Goal: Task Accomplishment & Management: Manage account settings

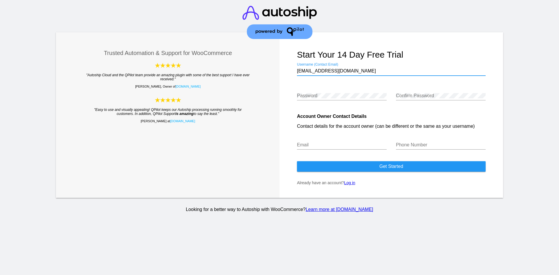
click at [351, 183] on link "Log in" at bounding box center [349, 183] width 11 height 5
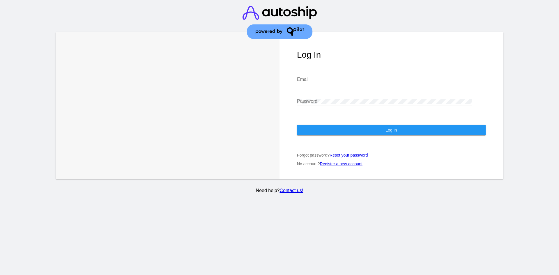
type input "[EMAIL_ADDRESS][DOMAIN_NAME]"
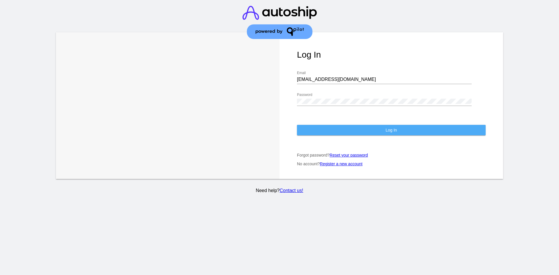
click at [373, 125] on button "Log In" at bounding box center [391, 130] width 189 height 10
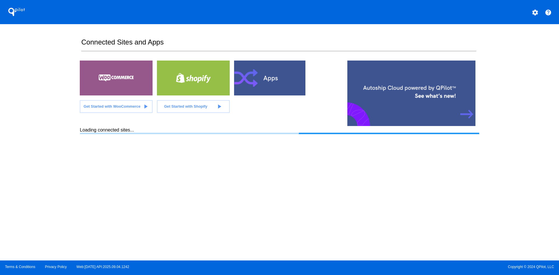
click at [130, 81] on div at bounding box center [116, 78] width 73 height 35
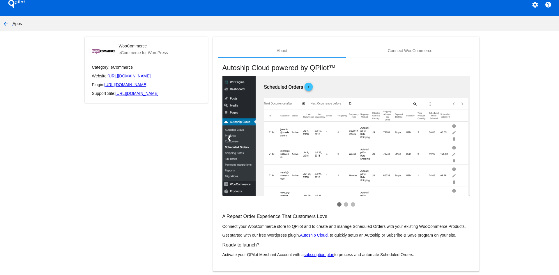
scroll to position [17, 0]
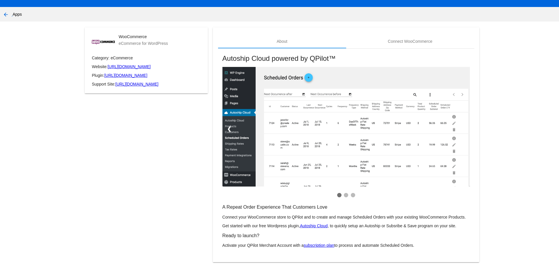
click at [223, 236] on h3 "Ready to launch?" at bounding box center [347, 236] width 248 height 6
click at [228, 246] on p "Activate your QPilot Merchant Account with a subscription plan to process and a…" at bounding box center [347, 245] width 248 height 5
click at [427, 248] on div "Autoship Cloud powered by QPilot™ ❮ ❯ A Repeat Order Experience That Customers …" at bounding box center [346, 152] width 256 height 207
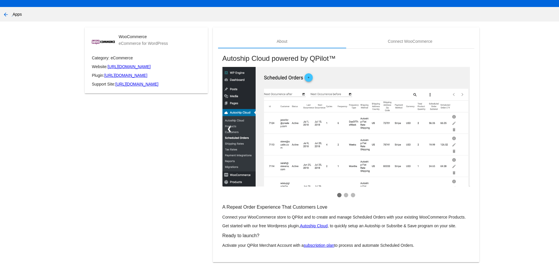
click at [401, 243] on mat-card-content "A Repeat Order Experience That Customers Love Connect your WooCommerce store to…" at bounding box center [347, 226] width 248 height 43
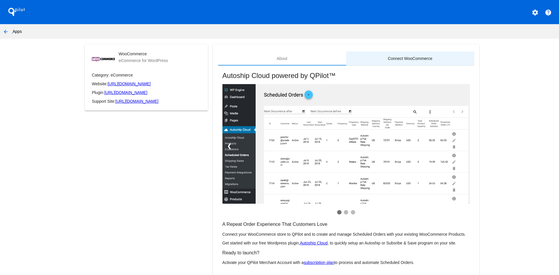
click at [417, 59] on div "Connect WooCommerce" at bounding box center [410, 58] width 45 height 5
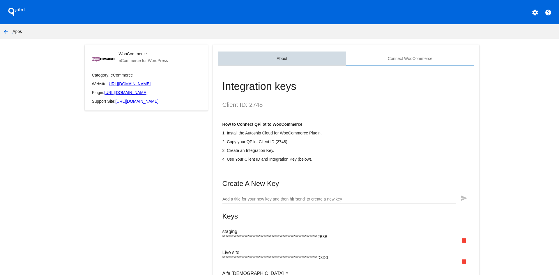
drag, startPoint x: 286, startPoint y: 57, endPoint x: 292, endPoint y: 62, distance: 8.6
click at [285, 57] on div "About" at bounding box center [282, 59] width 128 height 14
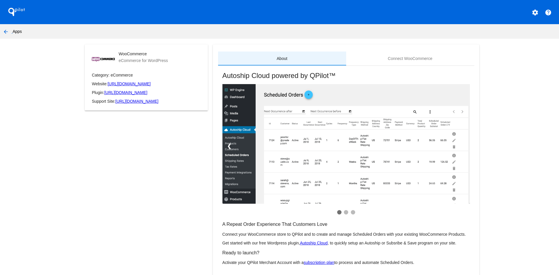
scroll to position [17, 0]
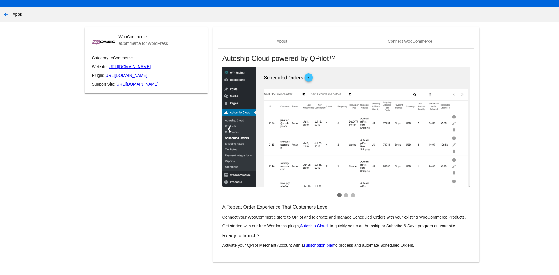
click at [317, 247] on link "subscription plan" at bounding box center [319, 245] width 31 height 5
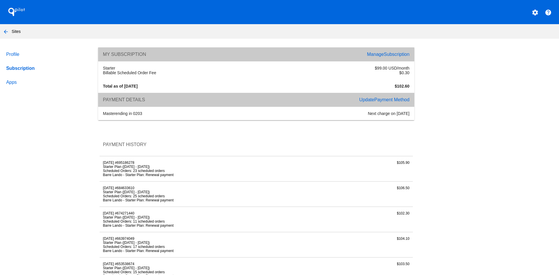
drag, startPoint x: 130, startPoint y: 72, endPoint x: 410, endPoint y: 71, distance: 279.7
click at [410, 71] on div "Starter $99.00 USD/month Billable Scheduled Order Fee $0.30" at bounding box center [256, 70] width 316 height 18
click at [443, 72] on div "Profile Subscription Apps My Subscription Manage Subscription Starter $99.00 US…" at bounding box center [279, 268] width 559 height 443
drag, startPoint x: 380, startPoint y: 69, endPoint x: 428, endPoint y: 68, distance: 47.5
click at [427, 68] on div "Profile Subscription Apps My Subscription Manage Subscription Starter $99.00 US…" at bounding box center [279, 268] width 559 height 443
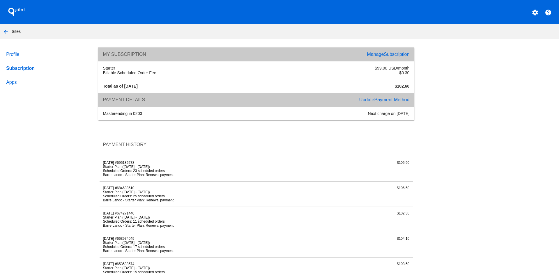
click at [437, 68] on div "Profile Subscription Apps My Subscription Manage Subscription Starter $99.00 US…" at bounding box center [279, 268] width 559 height 443
drag, startPoint x: 112, startPoint y: 88, endPoint x: 141, endPoint y: 84, distance: 29.0
click at [138, 84] on strong "Total as of [DATE]" at bounding box center [120, 86] width 35 height 5
click at [154, 86] on div "Total as of [DATE]" at bounding box center [178, 86] width 157 height 5
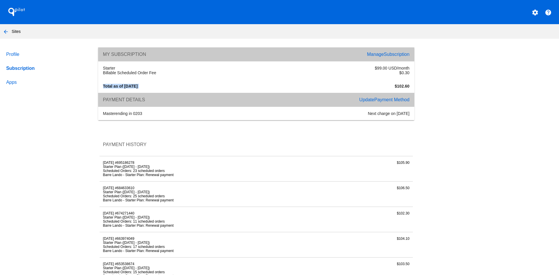
click at [154, 86] on div "Total as of [DATE]" at bounding box center [178, 86] width 157 height 5
click at [157, 101] on div "Payment Details" at bounding box center [178, 99] width 157 height 5
click at [494, 112] on div "Profile Subscription Apps My Subscription Manage Subscription Starter $99.00 US…" at bounding box center [279, 268] width 559 height 443
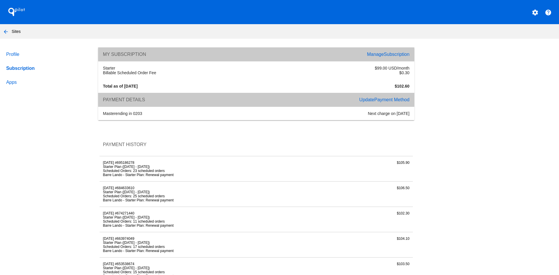
click at [15, 84] on link "Apps" at bounding box center [46, 82] width 83 height 14
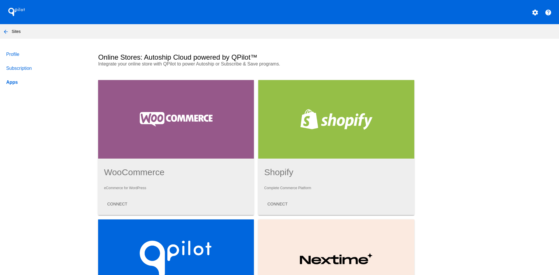
click at [156, 119] on div at bounding box center [176, 119] width 156 height 79
click at [14, 54] on link "Profile" at bounding box center [46, 54] width 83 height 14
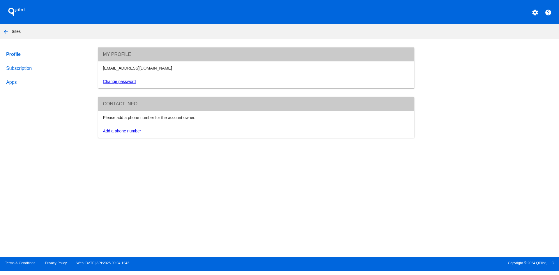
click at [22, 68] on div "Profile Subscription Apps My Profile [EMAIL_ADDRESS][DOMAIN_NAME] Change passwo…" at bounding box center [279, 92] width 559 height 90
click at [7, 29] on mat-icon "arrow_back" at bounding box center [5, 31] width 7 height 7
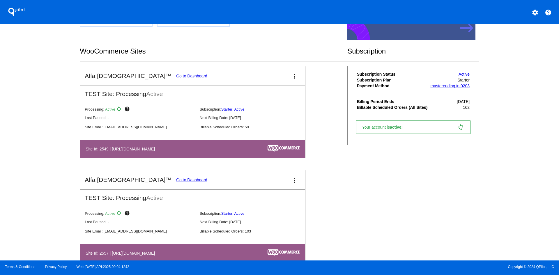
scroll to position [87, 0]
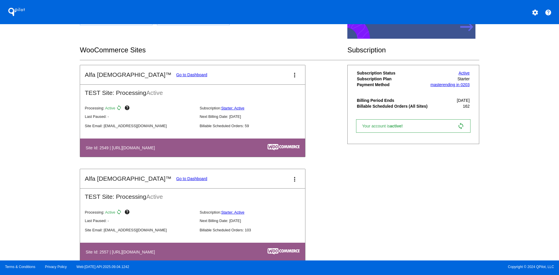
click at [176, 179] on link "Go to Dashboard" at bounding box center [191, 179] width 31 height 5
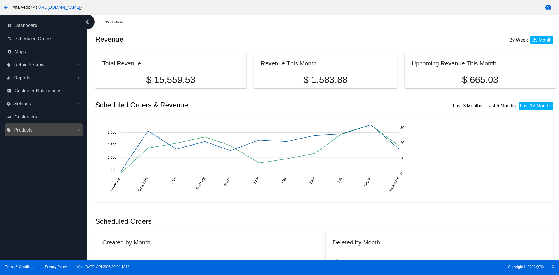
click at [76, 132] on icon "arrow_drop_down" at bounding box center [78, 130] width 5 height 5
click at [0, 0] on input "local_offer Products arrow_drop_down" at bounding box center [0, 0] width 0 height 0
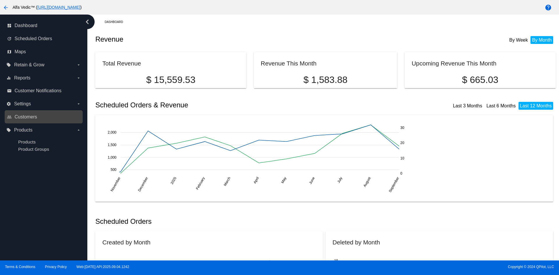
click at [58, 117] on link "people_outline Customers" at bounding box center [44, 116] width 74 height 9
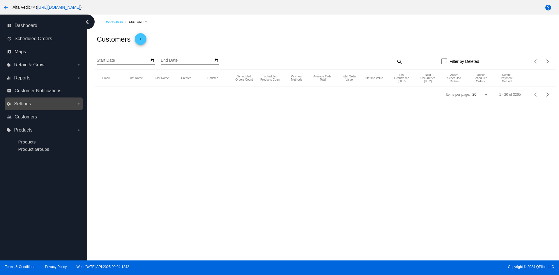
click at [77, 103] on icon "arrow_drop_down" at bounding box center [78, 104] width 5 height 5
click at [0, 0] on input "settings Settings arrow_drop_down" at bounding box center [0, 0] width 0 height 0
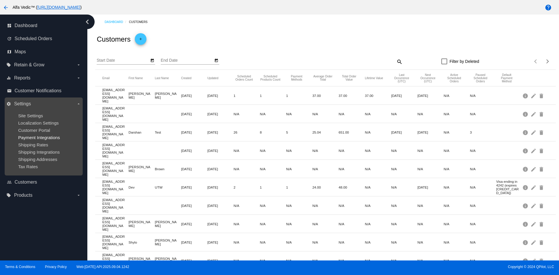
click at [43, 137] on span "Payment Integrations" at bounding box center [39, 137] width 42 height 5
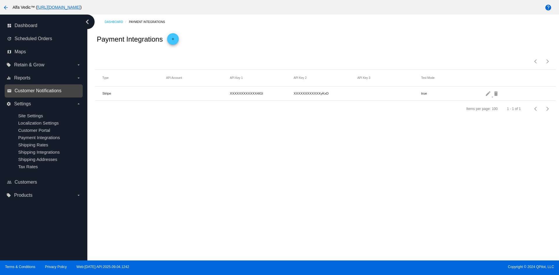
click at [51, 89] on span "Customer Notifications" at bounding box center [38, 90] width 47 height 5
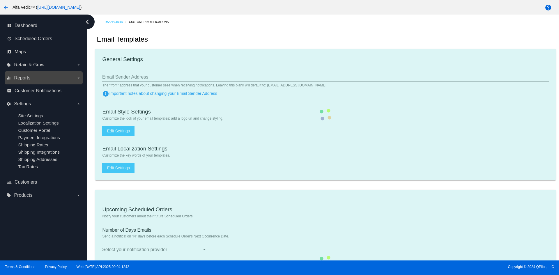
type input "1"
checkbox input "true"
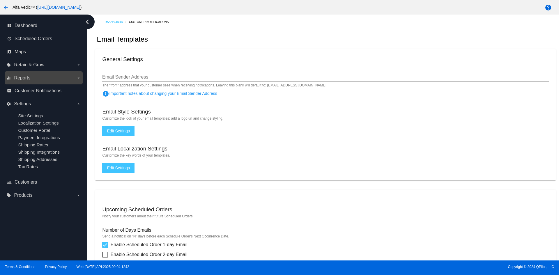
click at [35, 77] on label "equalizer Reports arrow_drop_down" at bounding box center [43, 77] width 74 height 9
click at [0, 0] on input "equalizer Reports arrow_drop_down" at bounding box center [0, 0] width 0 height 0
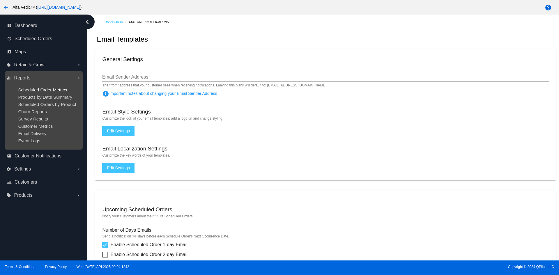
click at [43, 89] on span "Scheduled Order Metrics" at bounding box center [42, 89] width 49 height 5
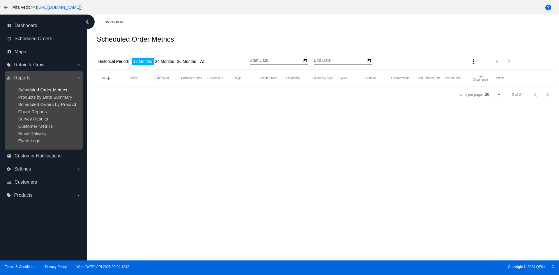
type input "[DATE]"
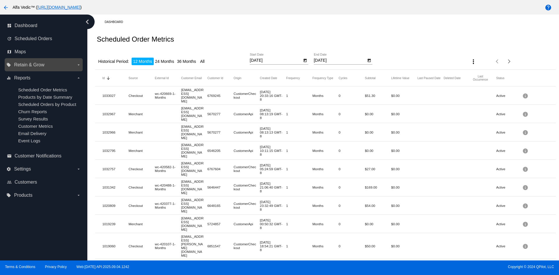
click at [42, 65] on span "Retain & Grow" at bounding box center [29, 64] width 30 height 5
click at [0, 0] on input "local_offer Retain & Grow arrow_drop_down" at bounding box center [0, 0] width 0 height 0
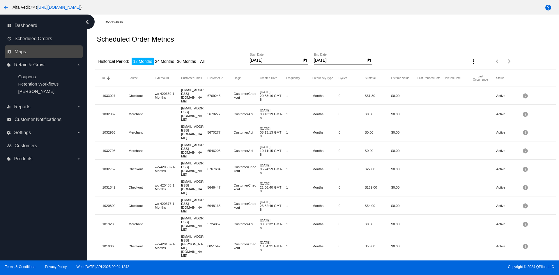
click at [28, 48] on link "map Maps" at bounding box center [44, 51] width 74 height 9
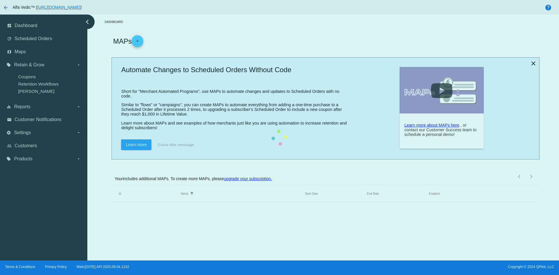
click at [112, 186] on mat-table "Id Name Sorted by Name ascending Start Date End Date Enabled" at bounding box center [326, 194] width 428 height 17
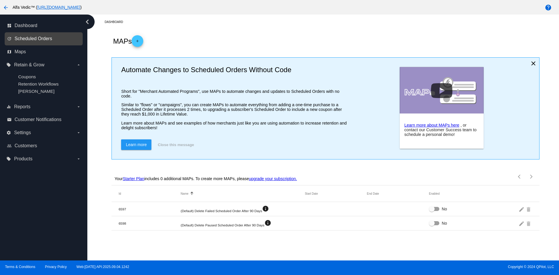
click at [46, 39] on span "Scheduled Orders" at bounding box center [34, 38] width 38 height 5
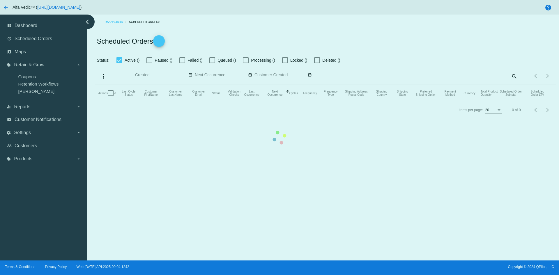
checkbox input "true"
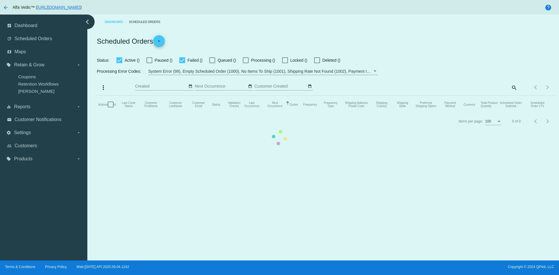
click at [95, 113] on mat-table "Actions Id Last Cycle Status Customer FirstName Customer LastName Customer Emai…" at bounding box center [325, 104] width 461 height 17
click at [25, 158] on div "dashboard Dashboard update Scheduled Orders map Maps local_offer Retain & Grow …" at bounding box center [279, 138] width 559 height 246
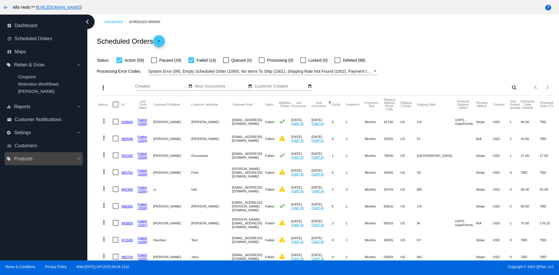
click at [29, 157] on span "Products" at bounding box center [23, 158] width 18 height 5
click at [0, 0] on input "local_offer Products arrow_drop_down" at bounding box center [0, 0] width 0 height 0
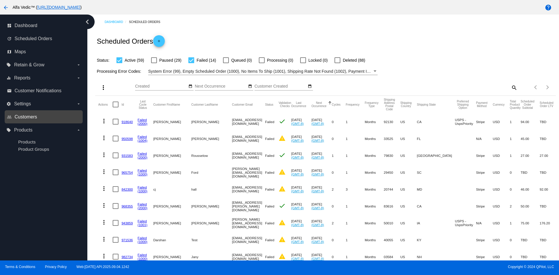
click at [33, 114] on span "Customers" at bounding box center [26, 116] width 22 height 5
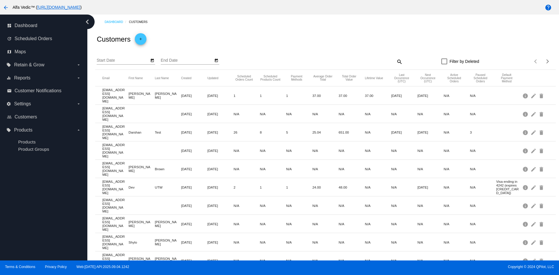
click at [549, 5] on mat-icon "help" at bounding box center [548, 7] width 7 height 7
click at [549, 8] on mat-icon "help" at bounding box center [548, 7] width 7 height 7
click at [64, 65] on label "local_offer Retain & Grow arrow_drop_down" at bounding box center [43, 64] width 74 height 9
click at [0, 0] on input "local_offer Retain & Grow arrow_drop_down" at bounding box center [0, 0] width 0 height 0
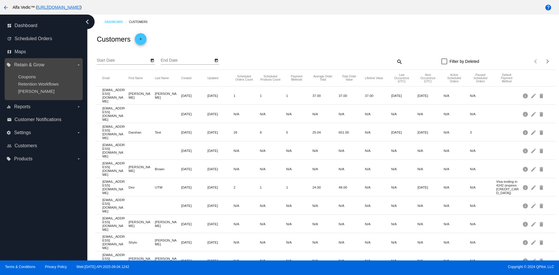
click at [64, 65] on label "local_offer Retain & Grow arrow_drop_down" at bounding box center [43, 64] width 74 height 9
click at [0, 0] on input "local_offer Retain & Grow arrow_drop_down" at bounding box center [0, 0] width 0 height 0
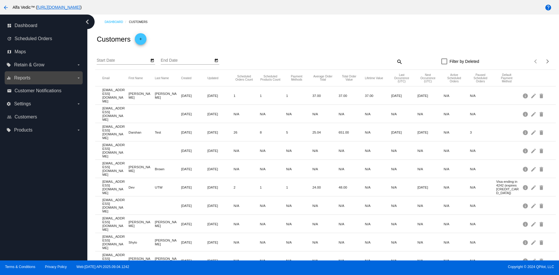
click at [69, 77] on label "equalizer Reports arrow_drop_down" at bounding box center [43, 77] width 74 height 9
click at [0, 0] on input "equalizer Reports arrow_drop_down" at bounding box center [0, 0] width 0 height 0
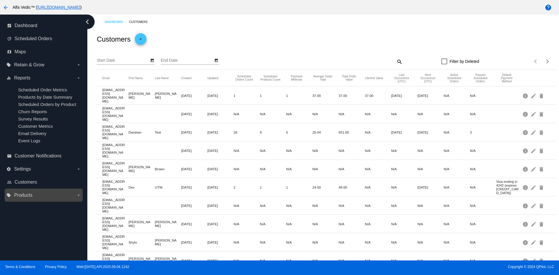
click at [43, 194] on label "local_offer Products arrow_drop_down" at bounding box center [43, 195] width 74 height 9
click at [0, 0] on input "local_offer Products arrow_drop_down" at bounding box center [0, 0] width 0 height 0
